Goal: Task Accomplishment & Management: Manage account settings

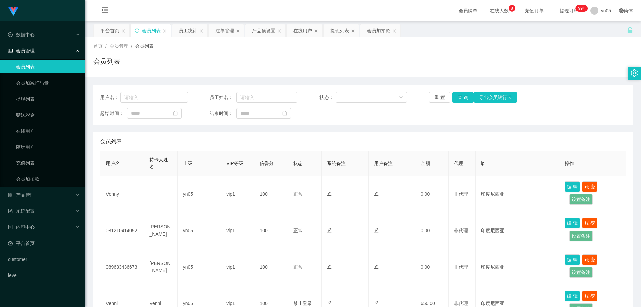
scroll to position [33, 0]
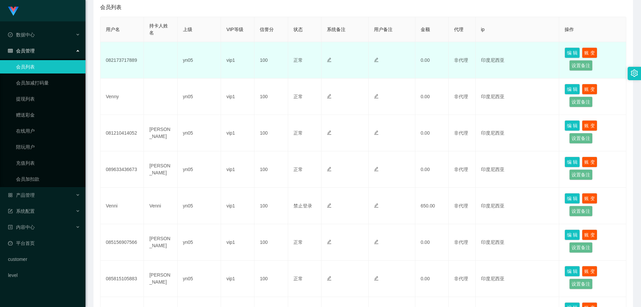
scroll to position [67, 0]
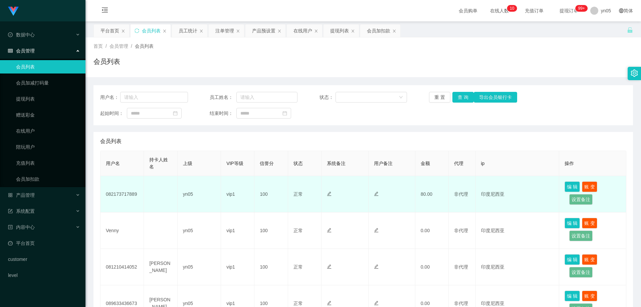
click at [122, 196] on td "082173717889" at bounding box center [121, 194] width 43 height 36
copy td "082173717889"
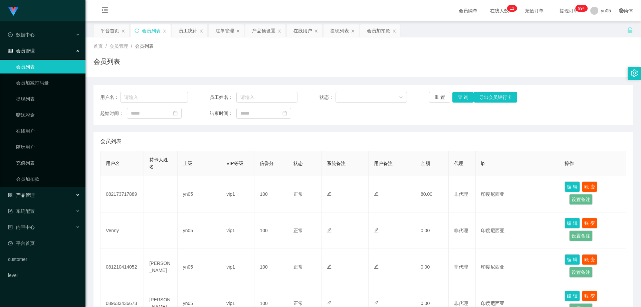
click at [32, 197] on span "产品管理" at bounding box center [21, 194] width 27 height 5
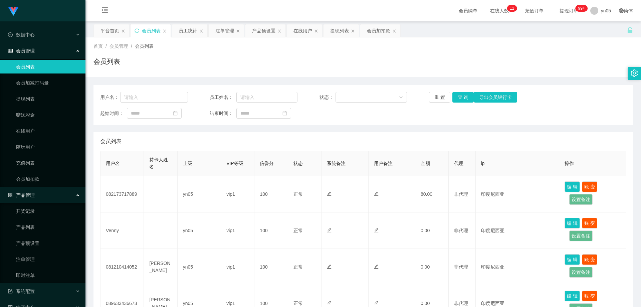
click at [36, 251] on ul "开奖记录 产品列表 产品预设置 注单管理 即时注单" at bounding box center [42, 243] width 85 height 80
click at [36, 246] on link "产品预设置" at bounding box center [48, 242] width 64 height 13
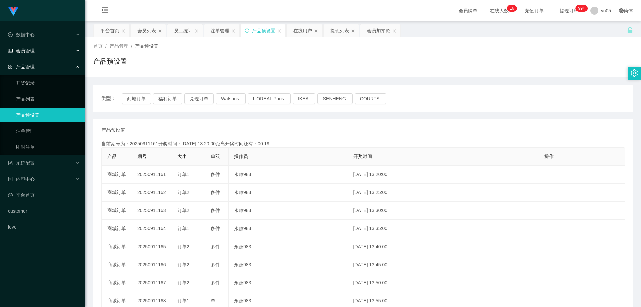
click at [27, 54] on div "会员管理" at bounding box center [42, 50] width 85 height 13
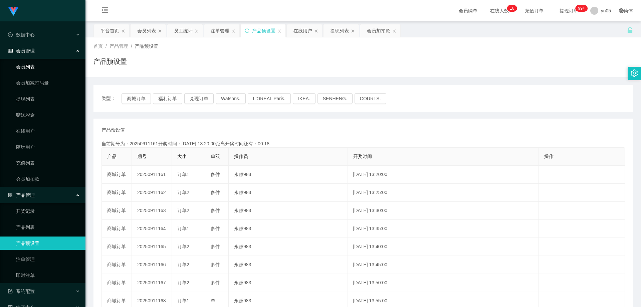
click at [29, 64] on link "会员列表" at bounding box center [48, 66] width 64 height 13
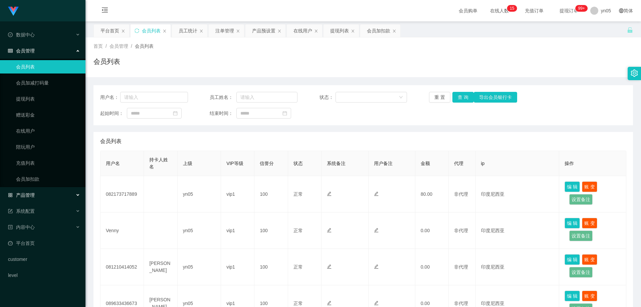
click at [39, 197] on div "产品管理" at bounding box center [42, 194] width 85 height 13
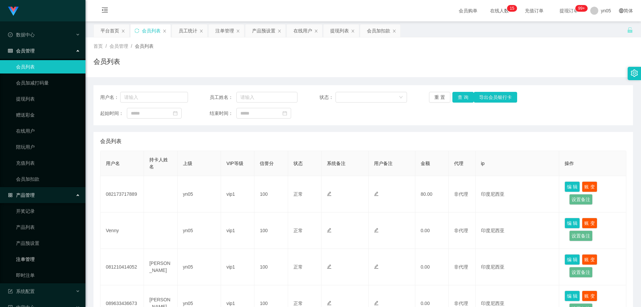
click at [28, 261] on link "注单管理" at bounding box center [48, 258] width 64 height 13
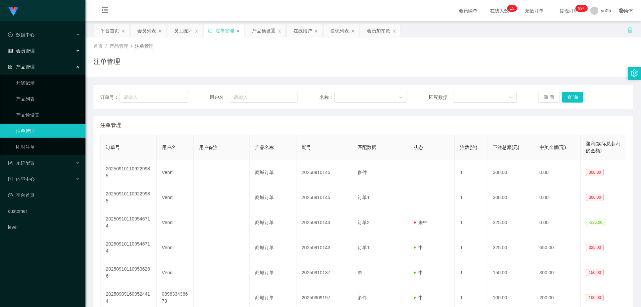
click at [47, 50] on div "会员管理" at bounding box center [42, 50] width 85 height 13
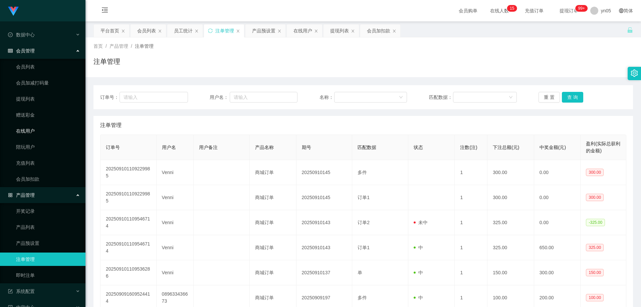
click at [28, 132] on link "在线用户" at bounding box center [48, 130] width 64 height 13
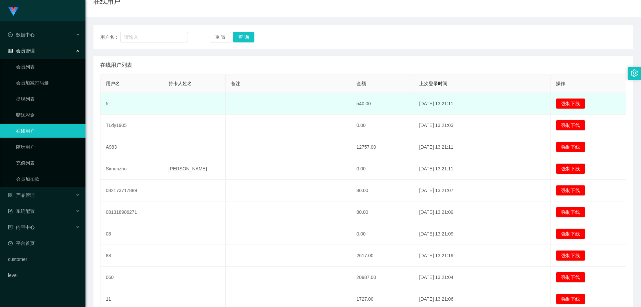
scroll to position [67, 0]
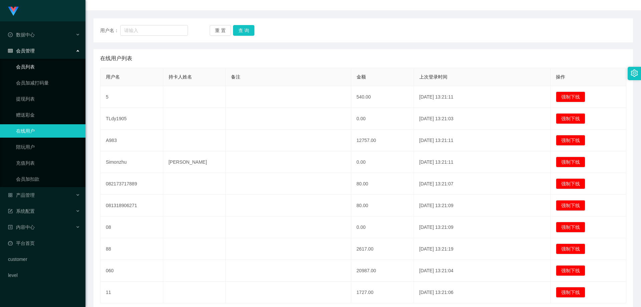
click at [27, 69] on link "会员列表" at bounding box center [48, 66] width 64 height 13
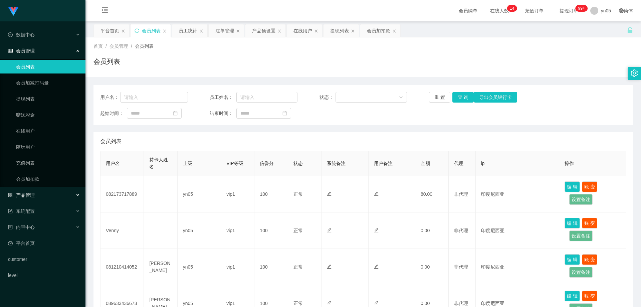
click at [31, 191] on div "产品管理" at bounding box center [42, 194] width 85 height 13
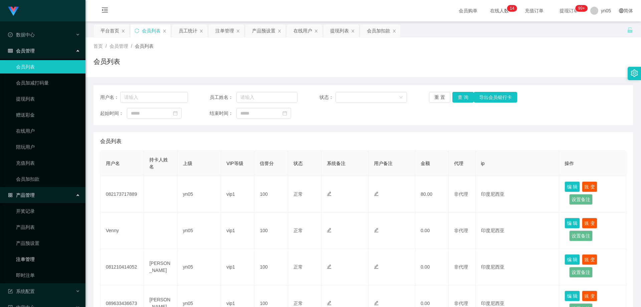
click at [35, 262] on link "注单管理" at bounding box center [48, 258] width 64 height 13
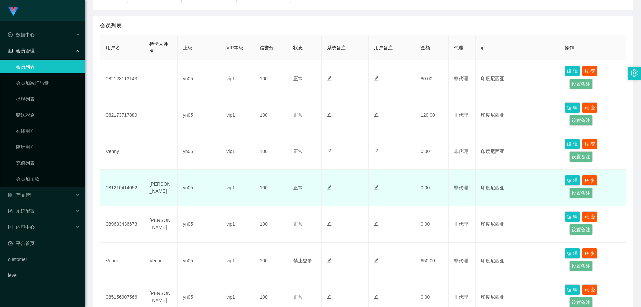
scroll to position [134, 0]
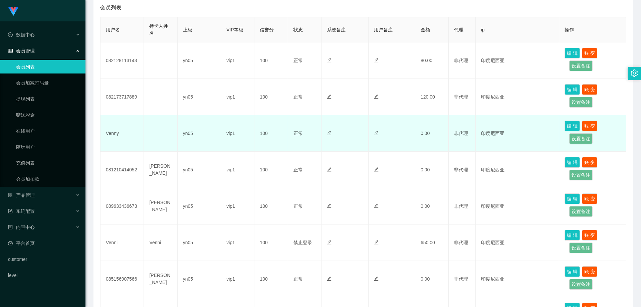
click at [112, 134] on td "Venny" at bounding box center [121, 133] width 43 height 36
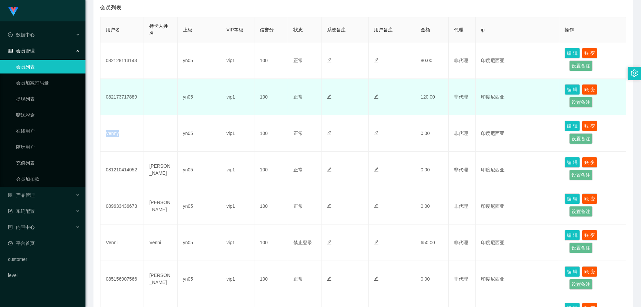
copy td "Venny"
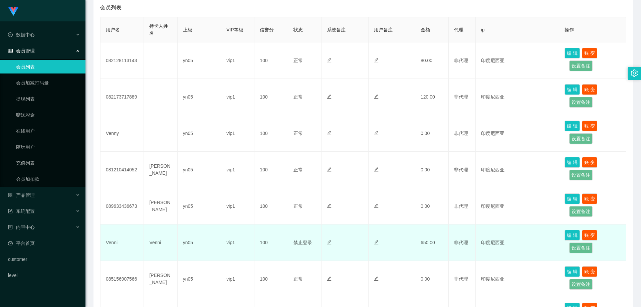
click at [110, 244] on td "Venni" at bounding box center [121, 242] width 43 height 36
copy td "Venni"
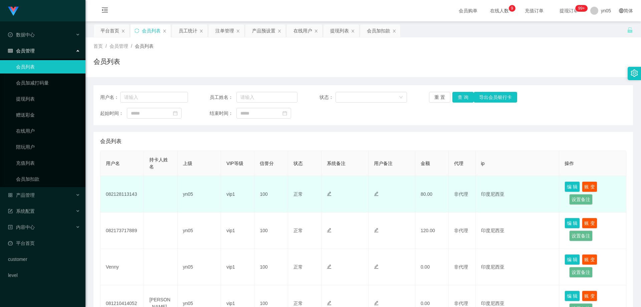
click at [124, 195] on td "082128113143" at bounding box center [121, 194] width 43 height 36
copy td "082128113143"
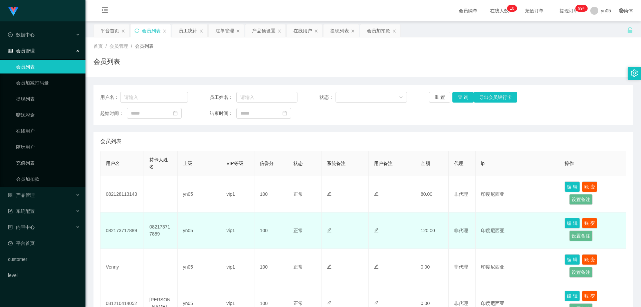
click at [127, 232] on td "082173717889" at bounding box center [121, 230] width 43 height 36
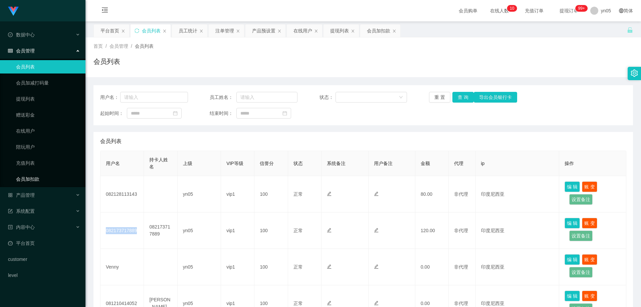
copy td "082173717889"
click at [47, 196] on div "产品管理" at bounding box center [42, 194] width 85 height 13
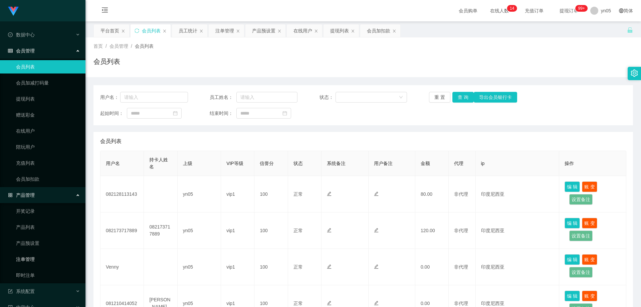
click at [35, 262] on link "注单管理" at bounding box center [48, 258] width 64 height 13
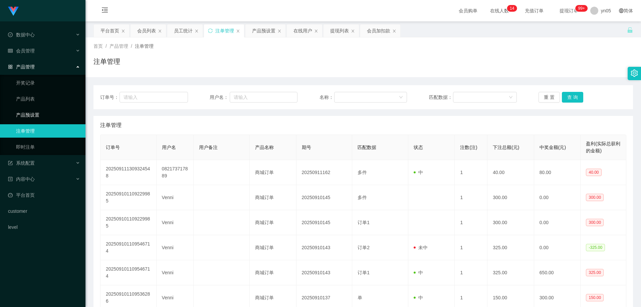
click at [34, 113] on link "产品预设置" at bounding box center [48, 114] width 64 height 13
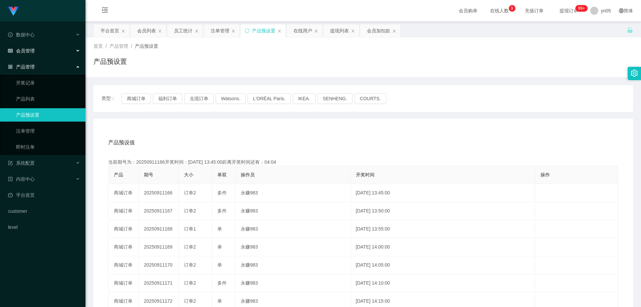
click at [34, 50] on span "会员管理" at bounding box center [21, 50] width 27 height 5
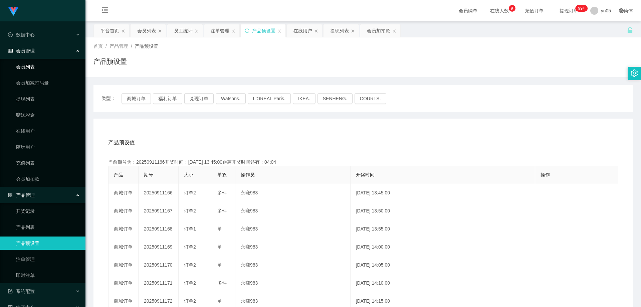
click at [30, 65] on link "会员列表" at bounding box center [48, 66] width 64 height 13
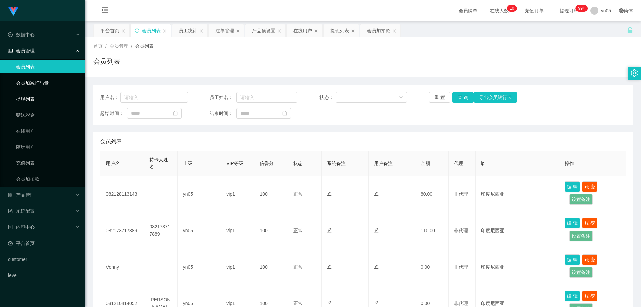
drag, startPoint x: 0, startPoint y: 0, endPoint x: 40, endPoint y: 86, distance: 95.1
click at [41, 100] on link "提现列表" at bounding box center [48, 98] width 64 height 13
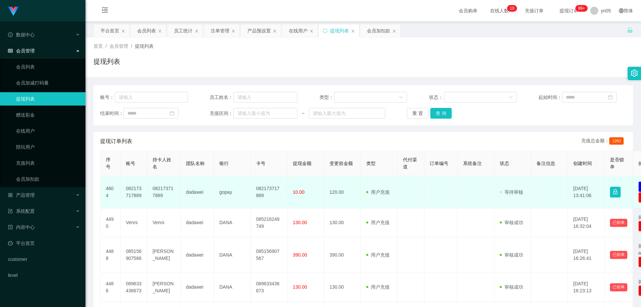
click at [131, 189] on td "082173717889" at bounding box center [134, 192] width 27 height 32
copy td "082173717889"
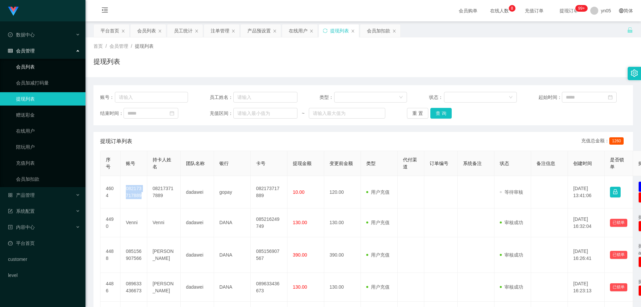
click at [37, 64] on link "会员列表" at bounding box center [48, 66] width 64 height 13
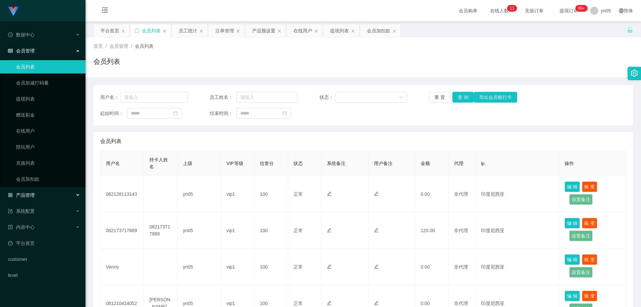
click at [29, 194] on span "产品管理" at bounding box center [21, 194] width 27 height 5
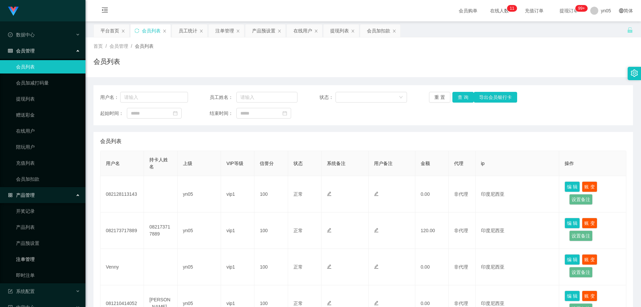
click at [31, 263] on link "注单管理" at bounding box center [48, 258] width 64 height 13
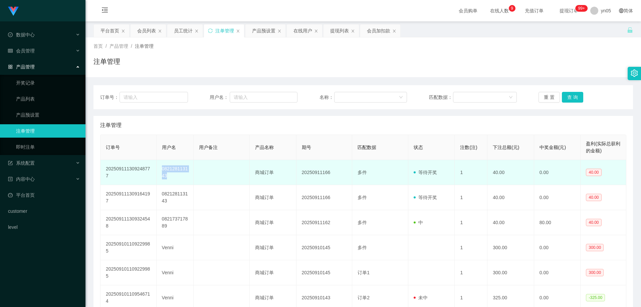
drag, startPoint x: 0, startPoint y: 0, endPoint x: 167, endPoint y: 172, distance: 239.6
click at [176, 168] on td "082128113143" at bounding box center [175, 172] width 37 height 25
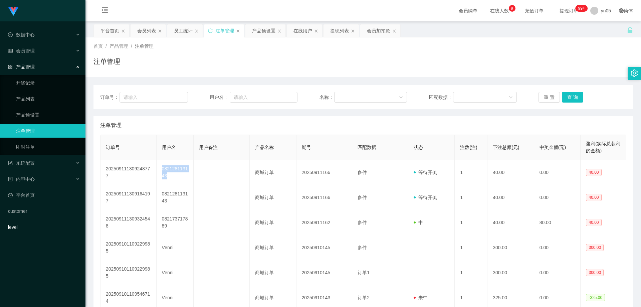
copy td "082128113143"
click at [34, 47] on div "会员管理" at bounding box center [42, 50] width 85 height 13
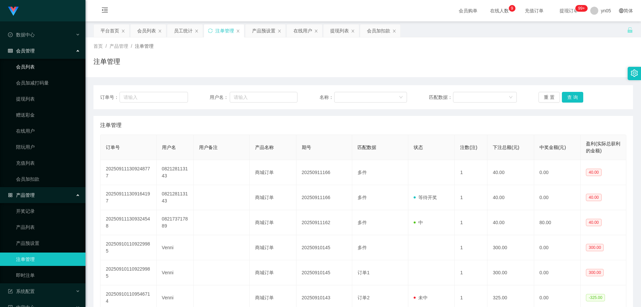
click at [32, 68] on link "会员列表" at bounding box center [48, 66] width 64 height 13
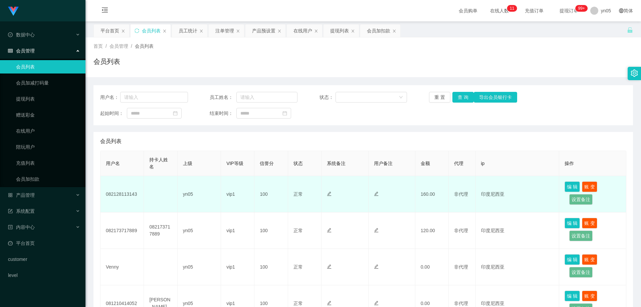
click at [127, 195] on td "082128113143" at bounding box center [121, 194] width 43 height 36
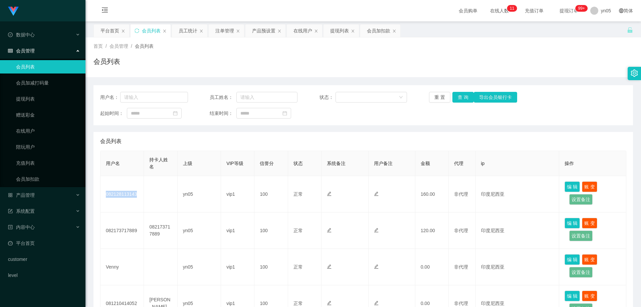
copy td "082128113143"
click at [595, 7] on div "yn05" at bounding box center [600, 10] width 29 height 21
click at [605, 34] on div "平台首页 会员列表 员工统计 注单管理 产品预设置 在线用户 提现列表 会员加扣款" at bounding box center [359, 35] width 533 height 23
click at [601, 13] on span "yn05" at bounding box center [606, 10] width 10 height 21
click at [601, 31] on span "退出登录" at bounding box center [601, 29] width 19 height 5
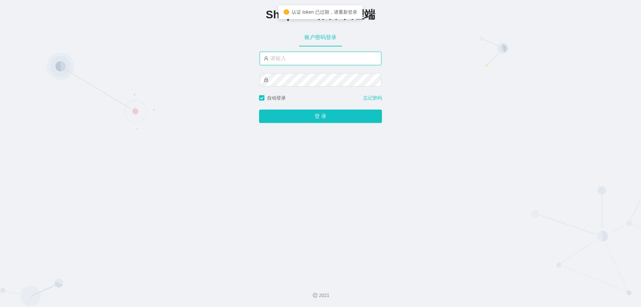
click at [309, 60] on input "text" at bounding box center [321, 58] width 122 height 13
click at [278, 59] on input "text" at bounding box center [321, 58] width 122 height 13
type input "yn05"
click at [259, 109] on button "登 录" at bounding box center [320, 115] width 123 height 13
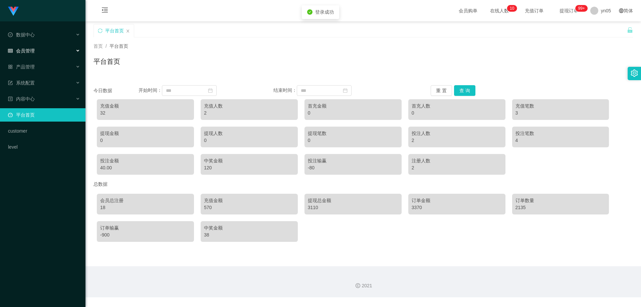
click at [40, 46] on div "会员管理" at bounding box center [42, 50] width 85 height 13
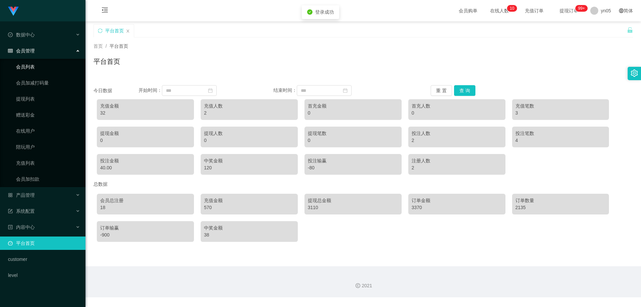
click at [31, 67] on link "会员列表" at bounding box center [48, 66] width 64 height 13
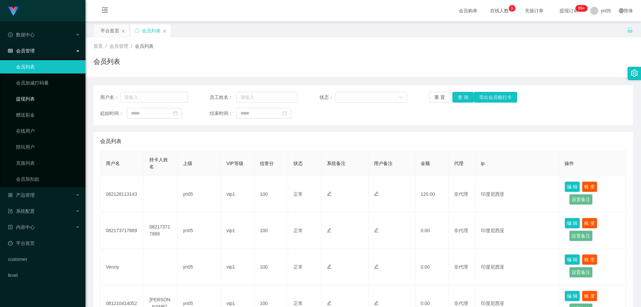
click at [50, 98] on link "提现列表" at bounding box center [48, 98] width 64 height 13
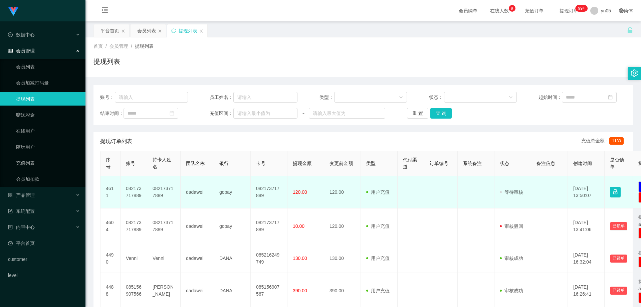
click at [129, 190] on td "082173717889" at bounding box center [134, 192] width 27 height 32
copy td "082173717889"
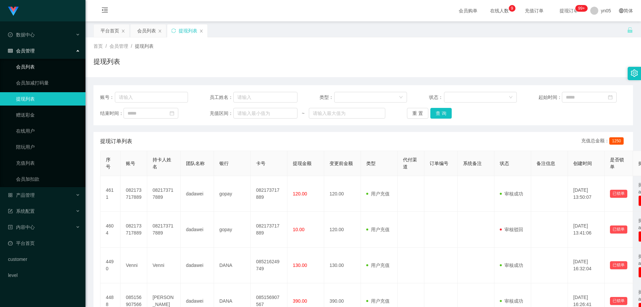
click at [35, 67] on link "会员列表" at bounding box center [48, 66] width 64 height 13
